Goal: Transaction & Acquisition: Purchase product/service

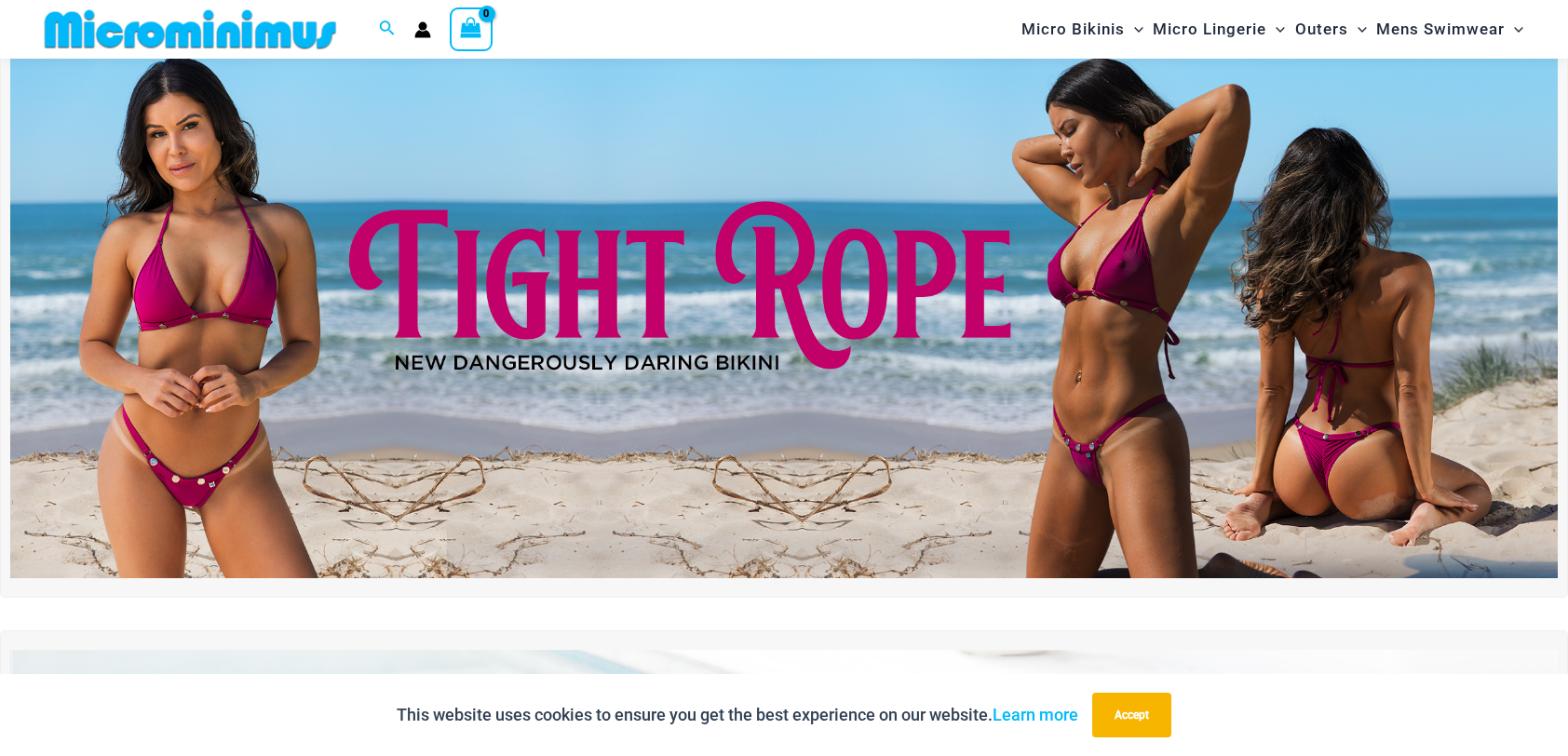
scroll to position [112, 0]
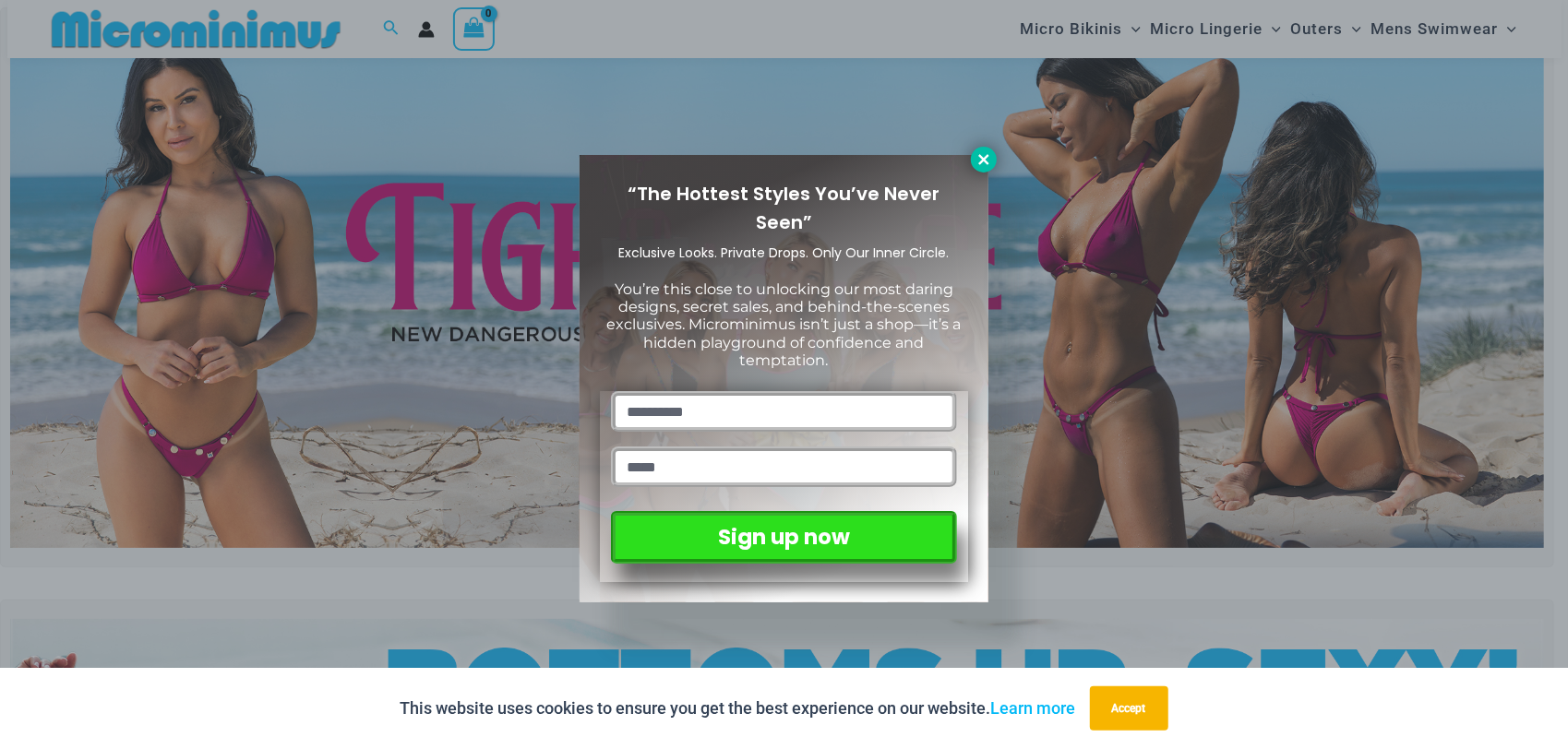
click at [984, 152] on icon at bounding box center [983, 159] width 16 height 16
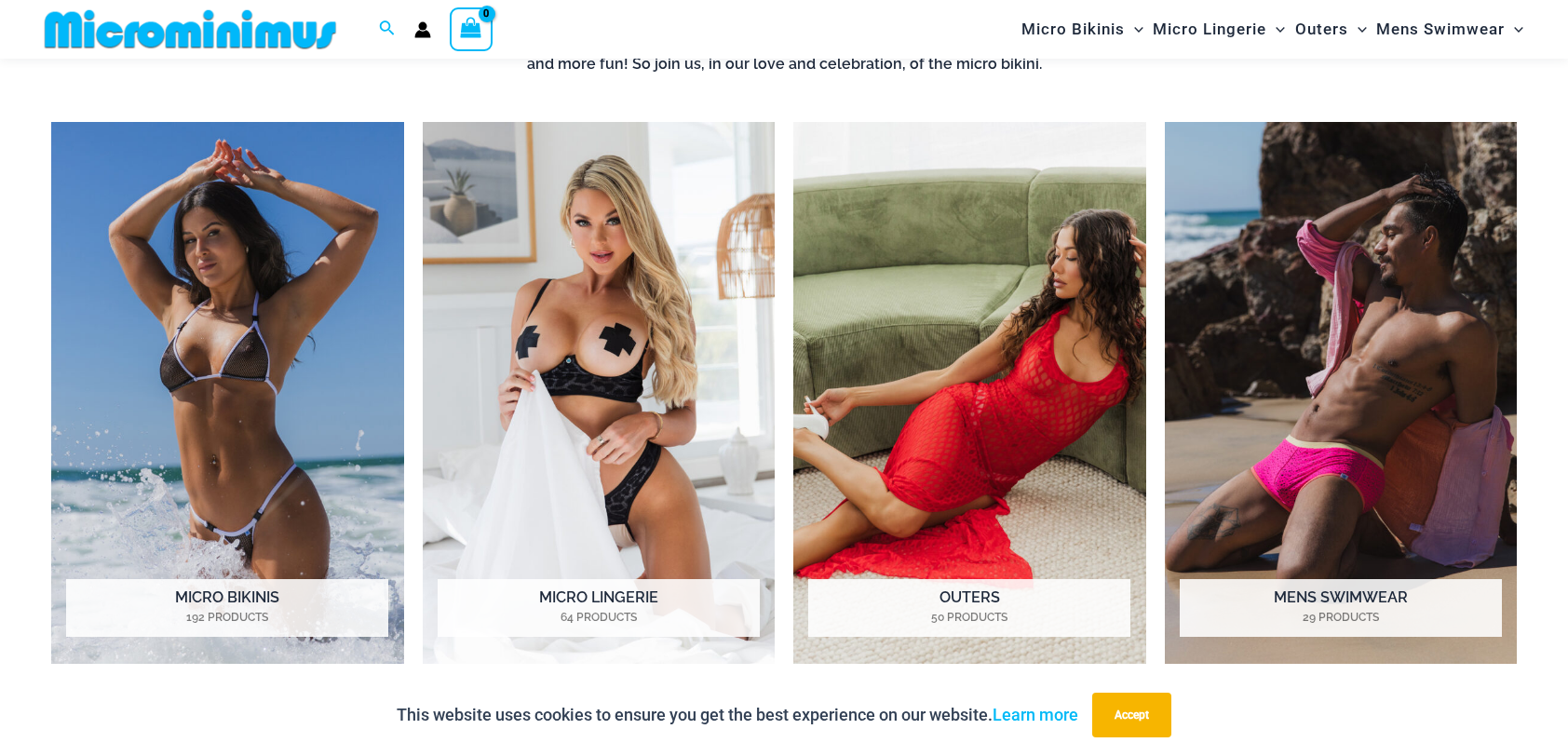
scroll to position [1540, 0]
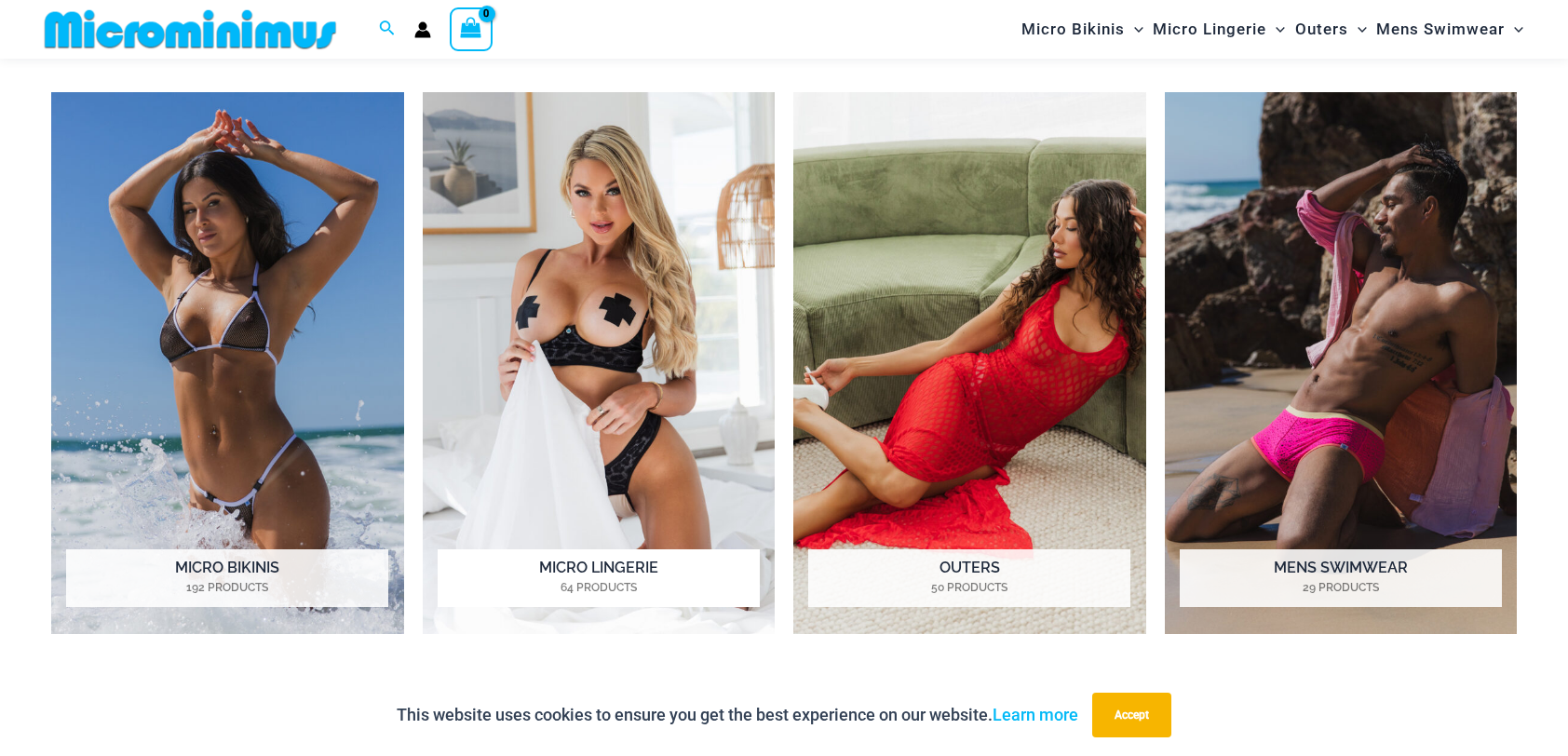
click at [596, 560] on h2 "Micro Lingerie 64 Products" at bounding box center [598, 578] width 323 height 57
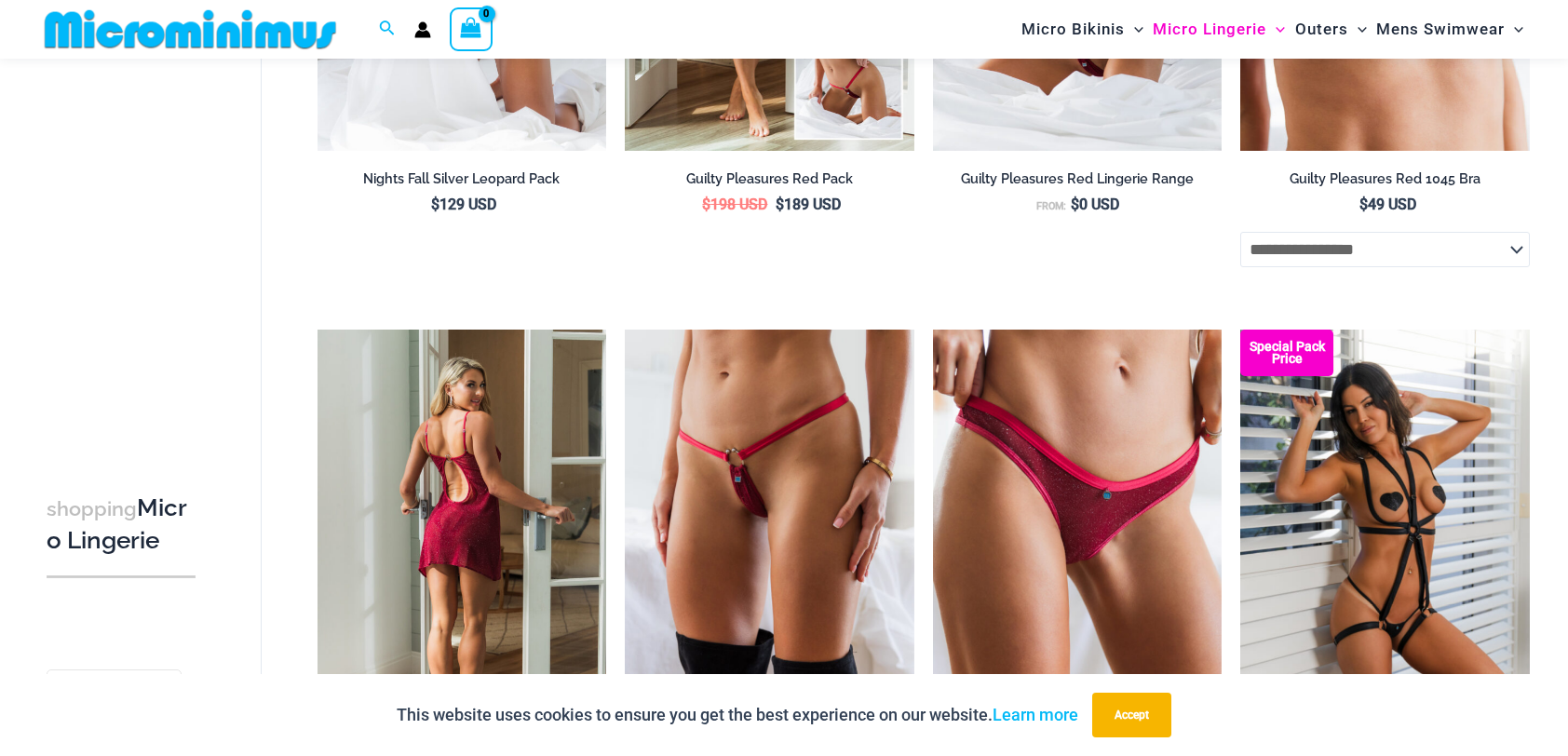
scroll to position [605, 0]
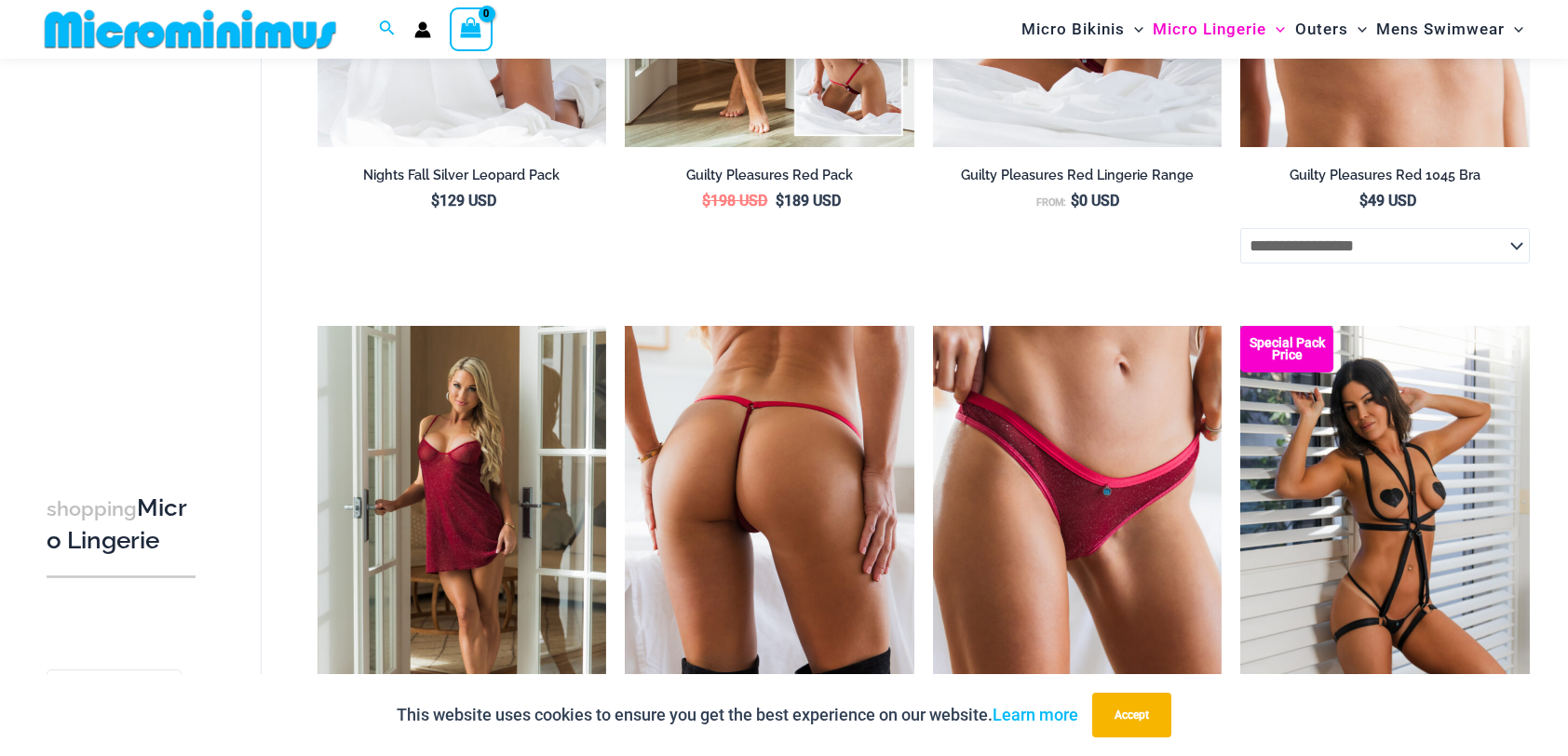
click at [654, 499] on img at bounding box center [769, 542] width 289 height 434
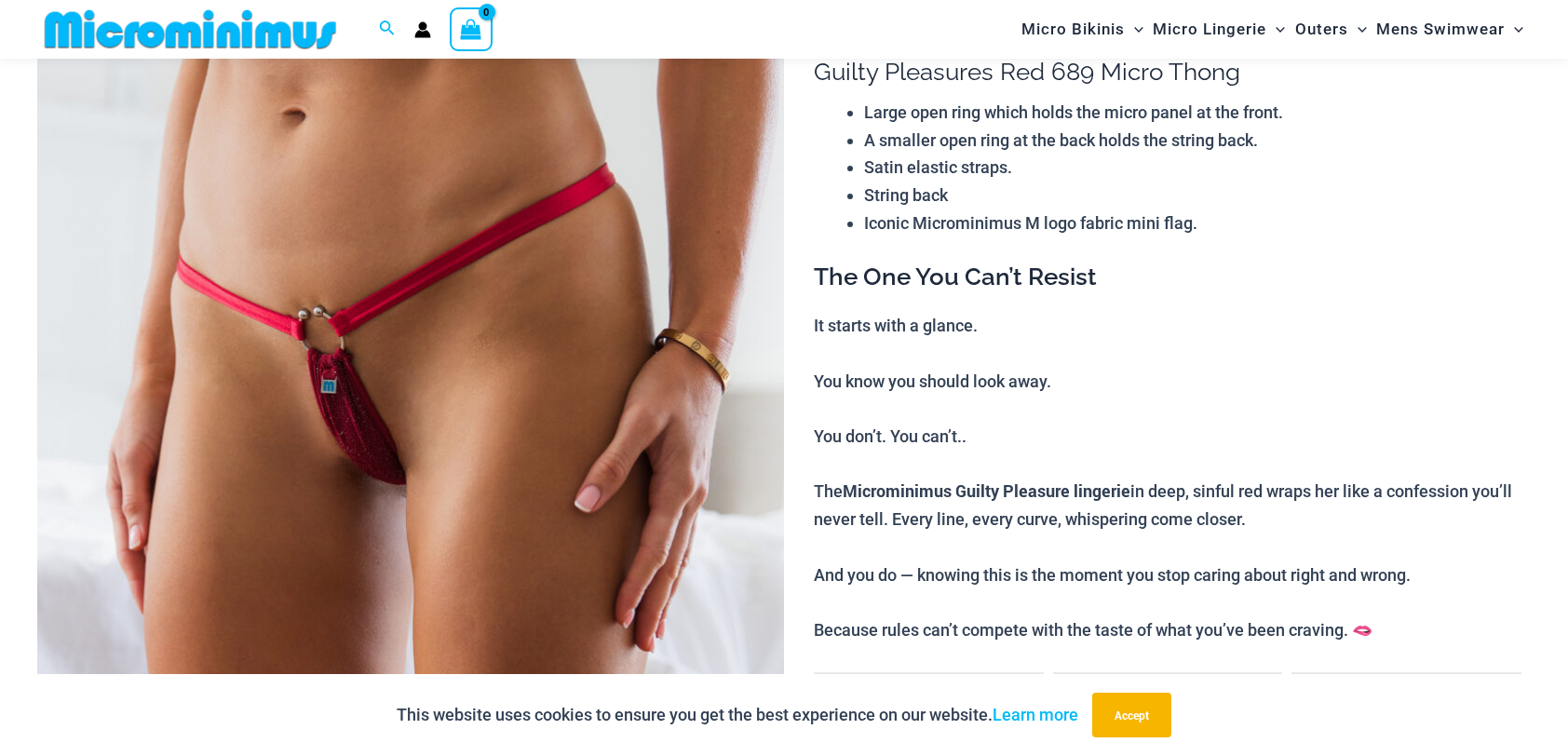
scroll to position [172, 0]
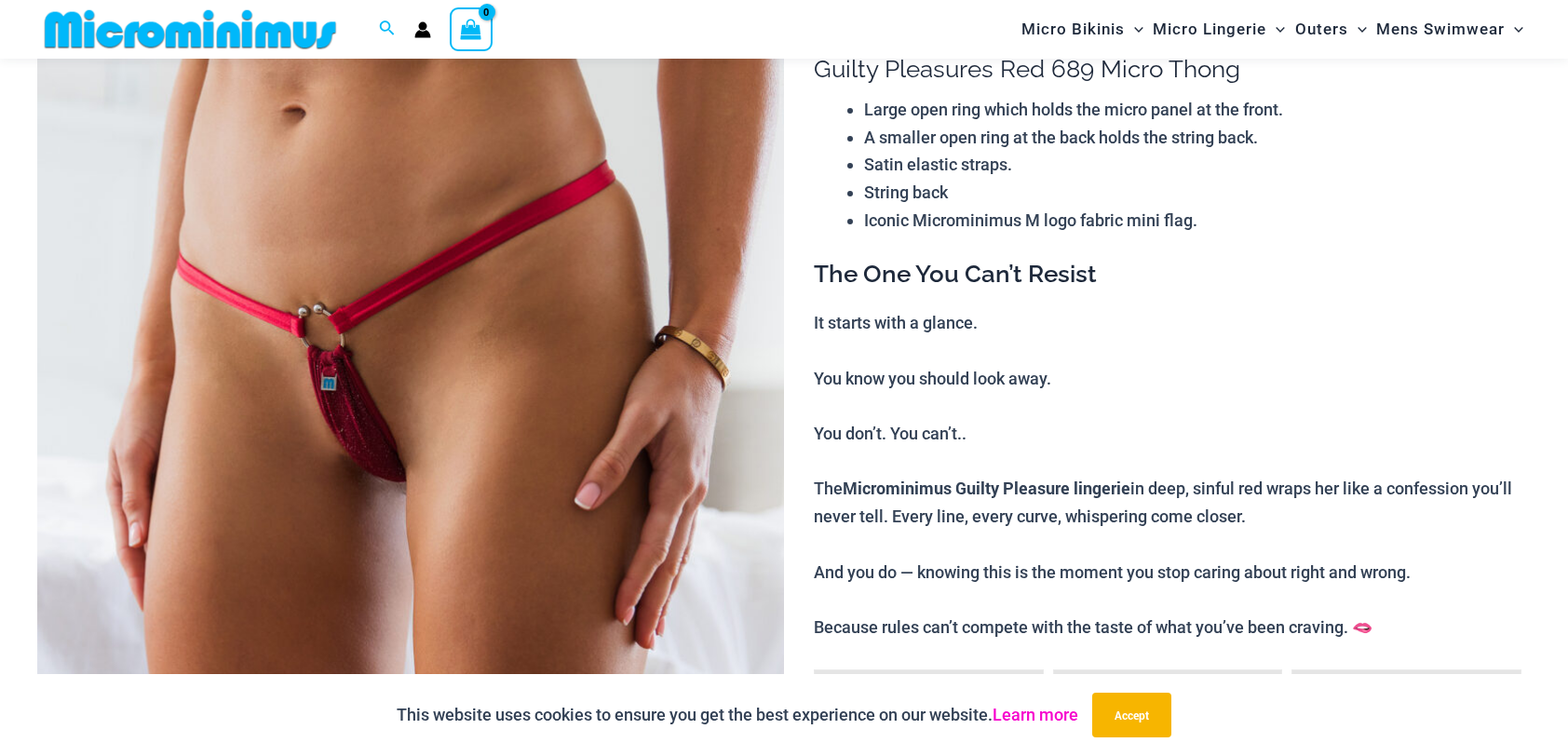
click at [1035, 713] on link "Learn more" at bounding box center [1036, 714] width 86 height 19
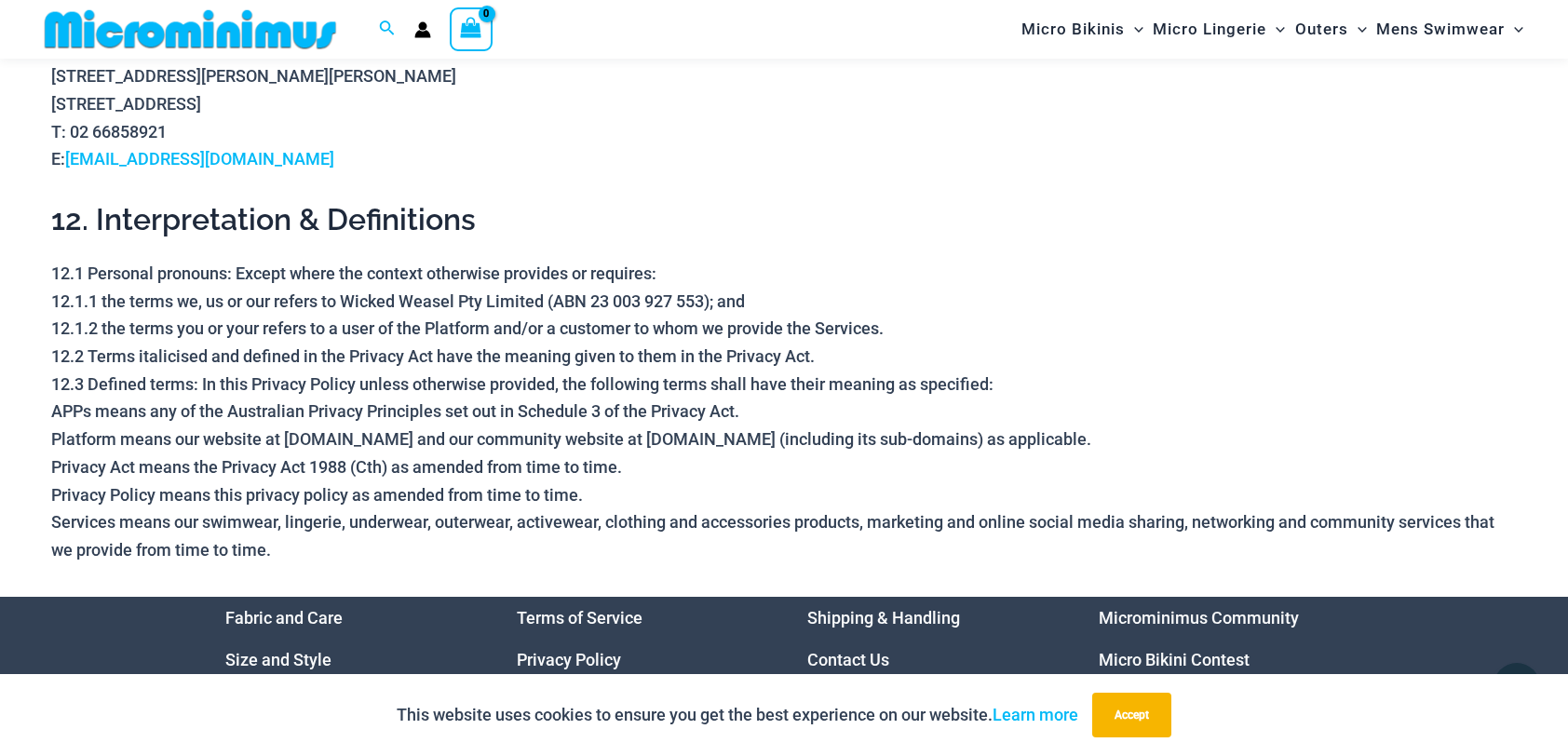
scroll to position [5386, 0]
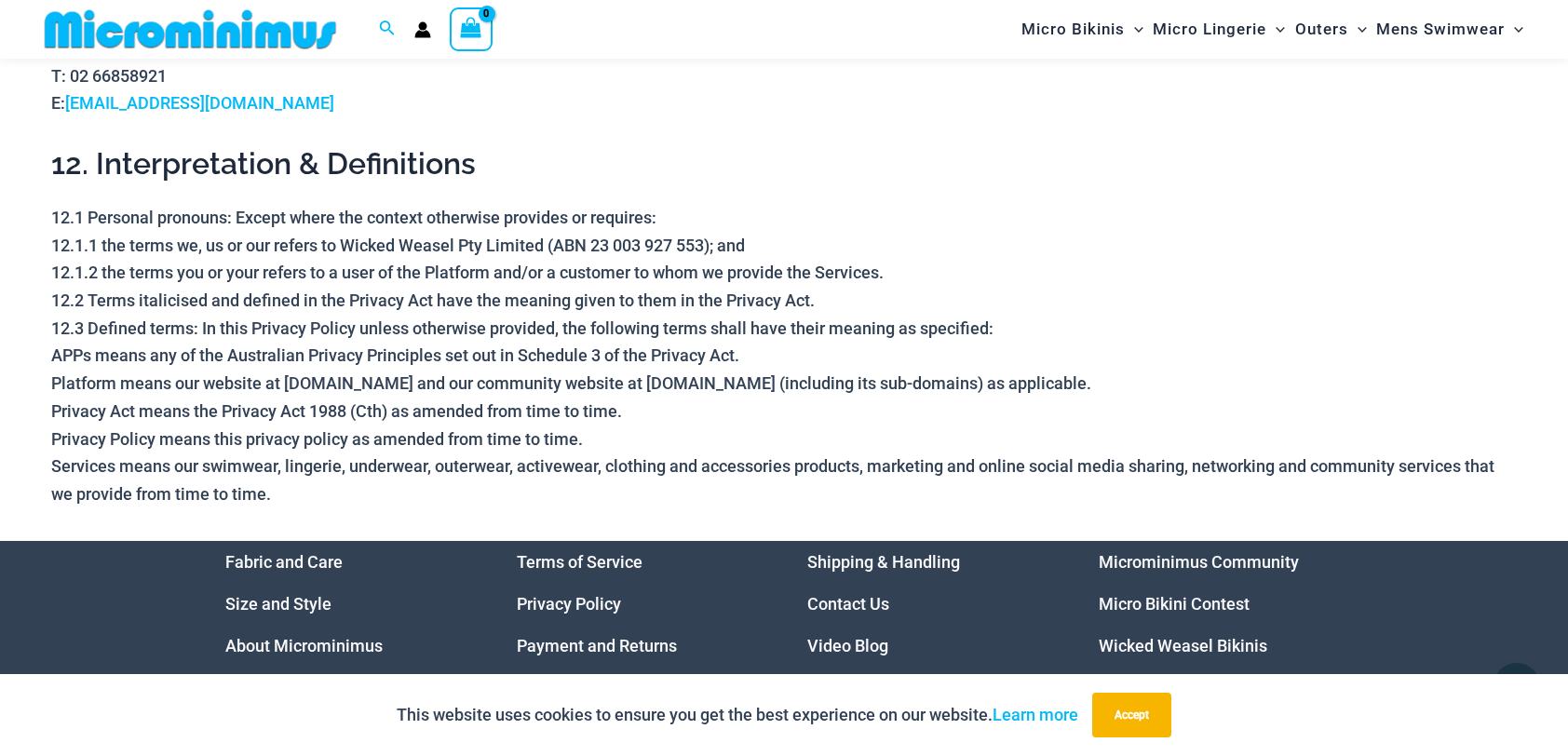
click at [1112, 594] on link "Micro Bikini Contest" at bounding box center [1174, 604] width 151 height 19
